Goal: Task Accomplishment & Management: Use online tool/utility

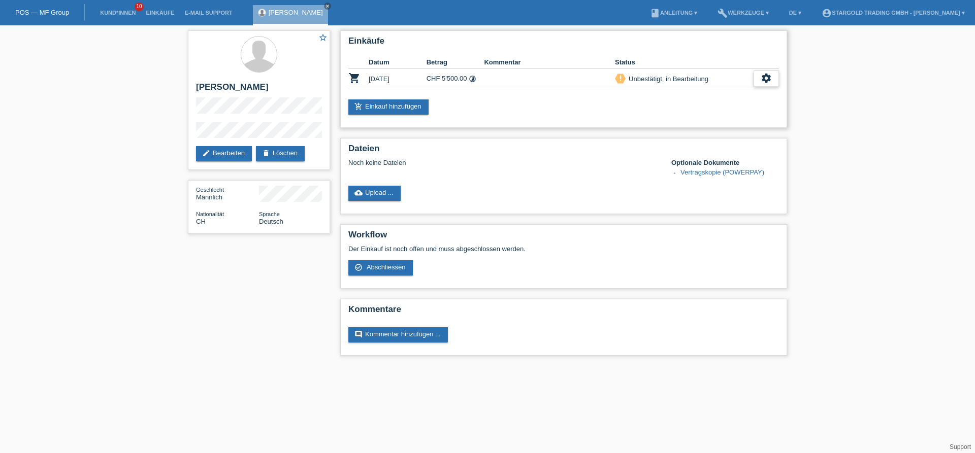
click at [774, 79] on div "settings" at bounding box center [765, 79] width 25 height 16
drag, startPoint x: 439, startPoint y: 78, endPoint x: 487, endPoint y: 76, distance: 48.8
click at [487, 76] on tr "shopping_cart [DATE] CHF 5'500.00 timelapse priority_high settings" at bounding box center [563, 79] width 430 height 21
click at [487, 76] on td at bounding box center [549, 79] width 131 height 21
click at [771, 78] on icon "settings" at bounding box center [765, 78] width 11 height 11
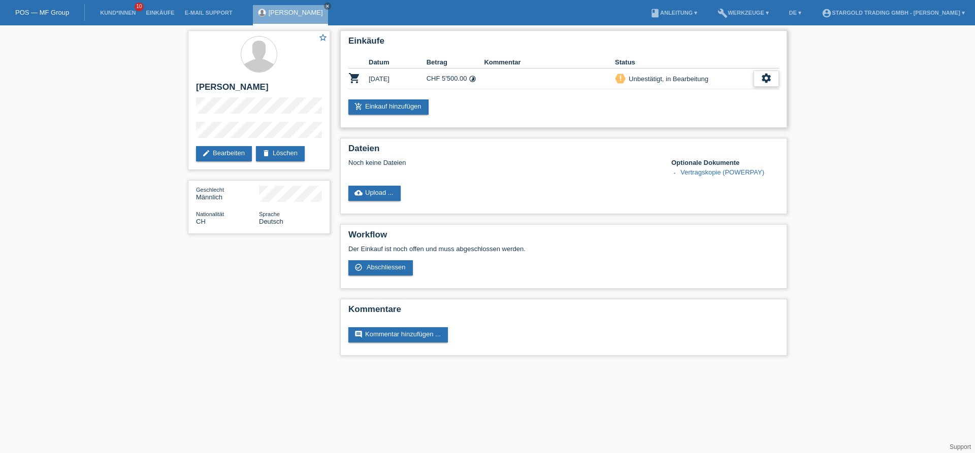
click at [762, 78] on icon "settings" at bounding box center [765, 78] width 11 height 11
click at [672, 124] on span "Abschliessen" at bounding box center [686, 126] width 42 height 12
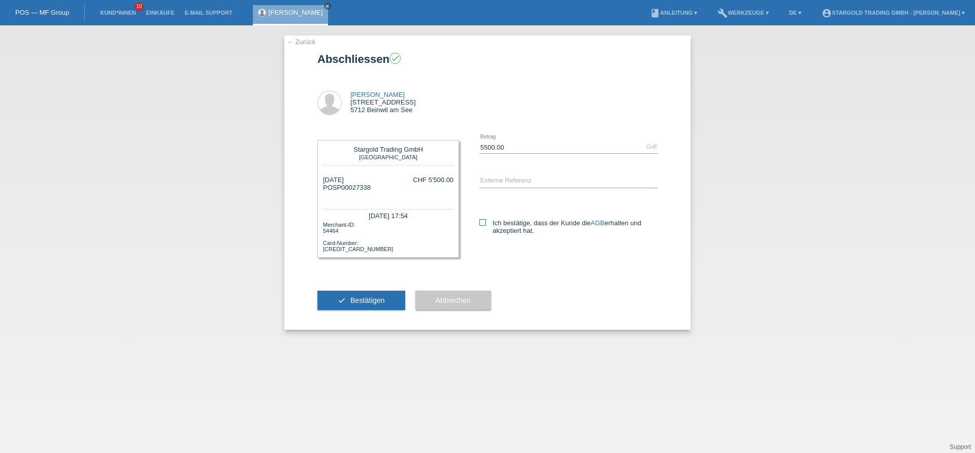
click at [486, 225] on input "Ich bestätige, dass der Kunde die AGB erhalten und akzeptiert hat." at bounding box center [482, 222] width 7 height 7
checkbox input "true"
click at [377, 310] on button "check Bestätigen" at bounding box center [361, 300] width 88 height 19
